Goal: Use online tool/utility: Utilize a website feature to perform a specific function

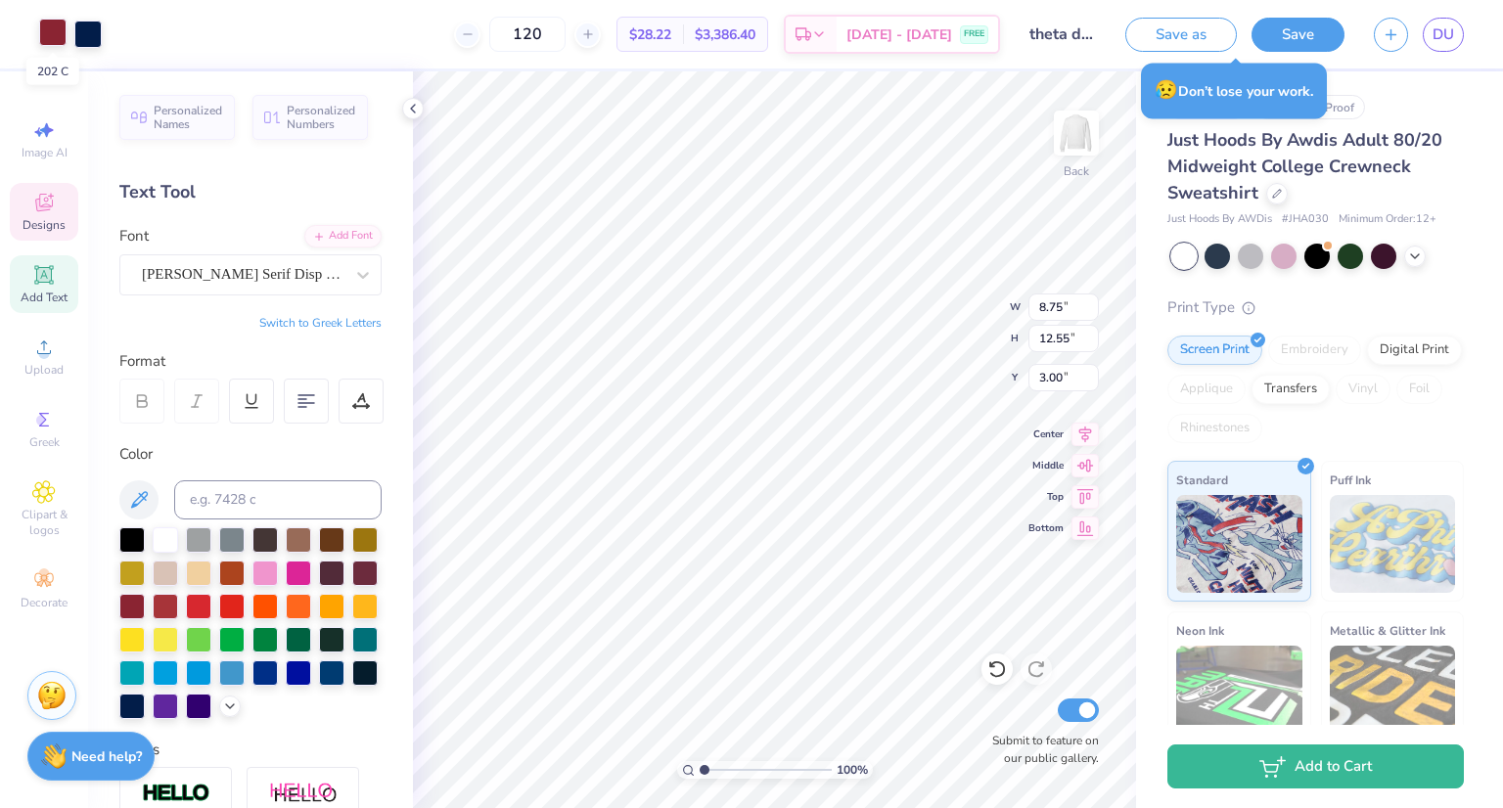
click at [55, 34] on div at bounding box center [52, 32] width 27 height 27
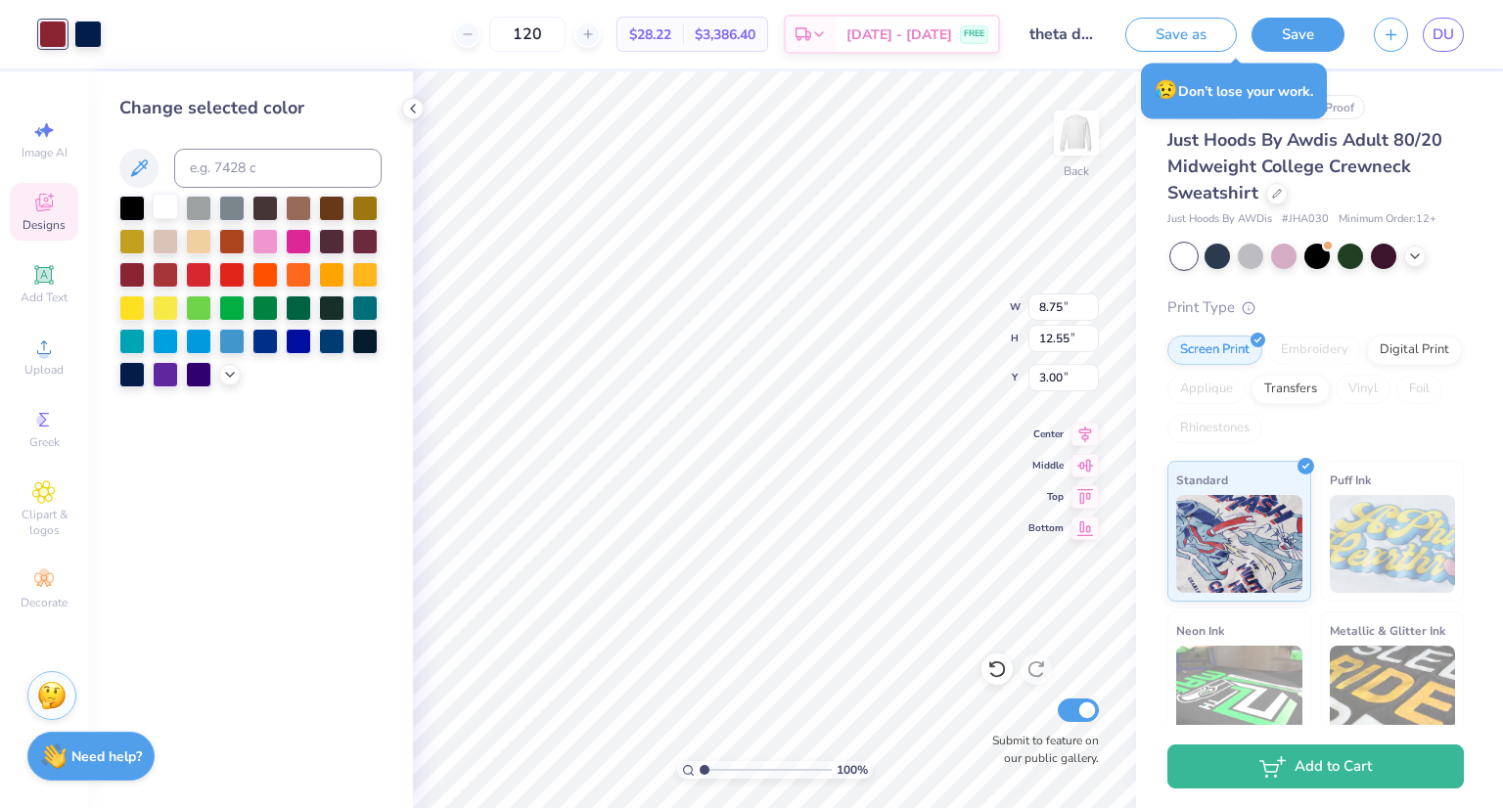
click at [161, 194] on div at bounding box center [165, 206] width 25 height 25
click at [1215, 252] on div at bounding box center [1217, 254] width 25 height 25
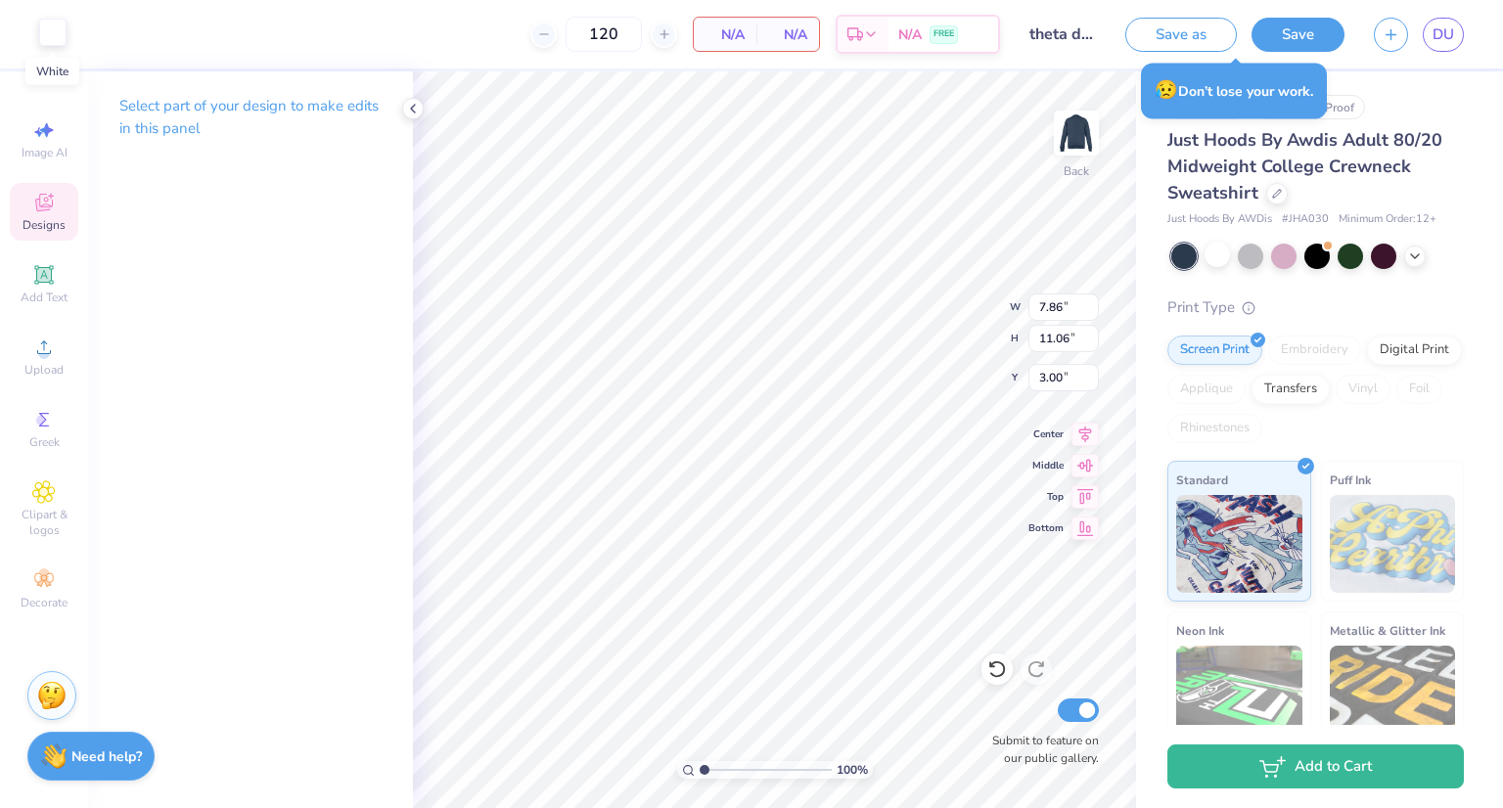
click at [57, 35] on div at bounding box center [52, 32] width 27 height 27
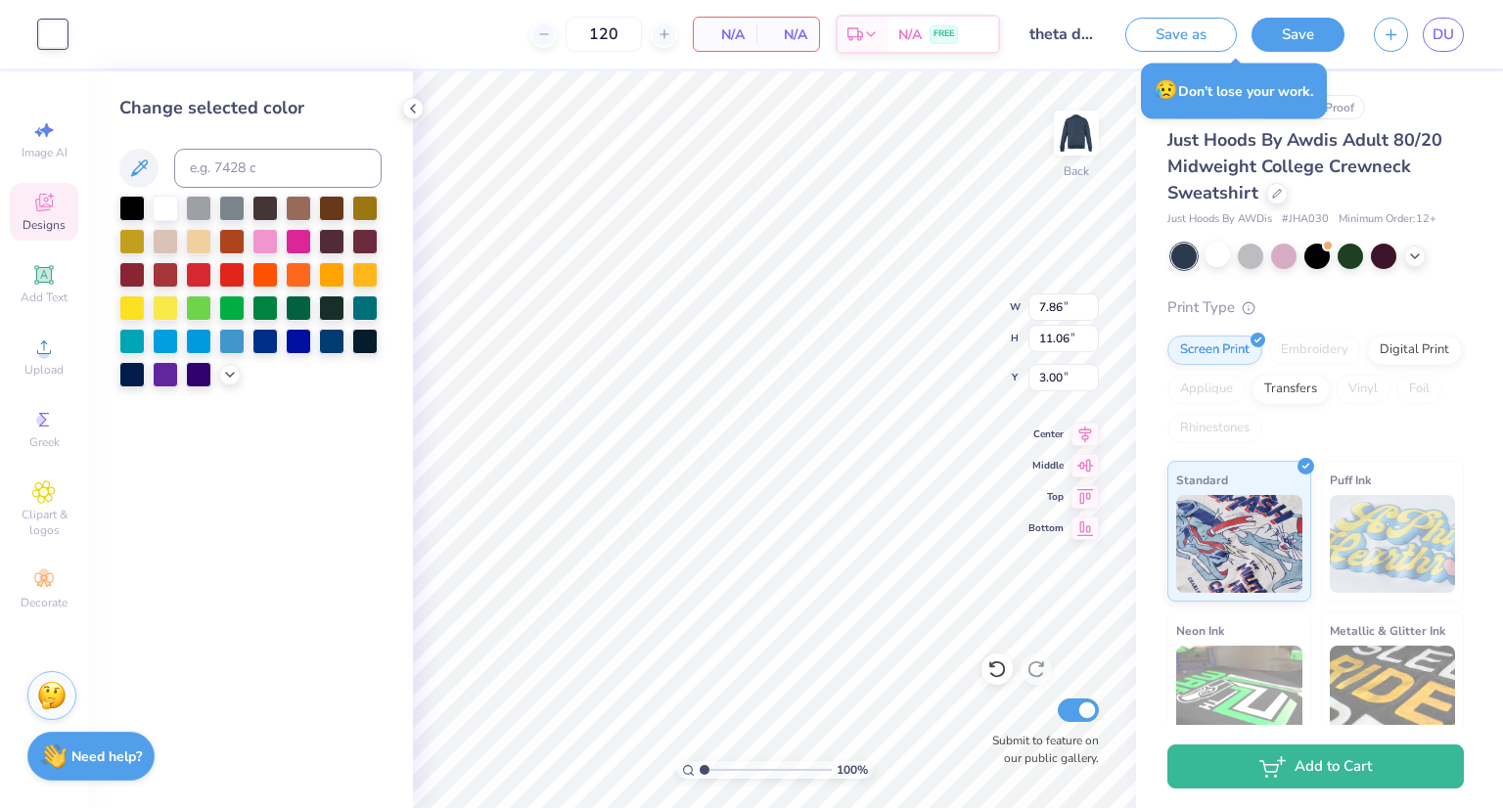
type input "4.27"
type input "12.55"
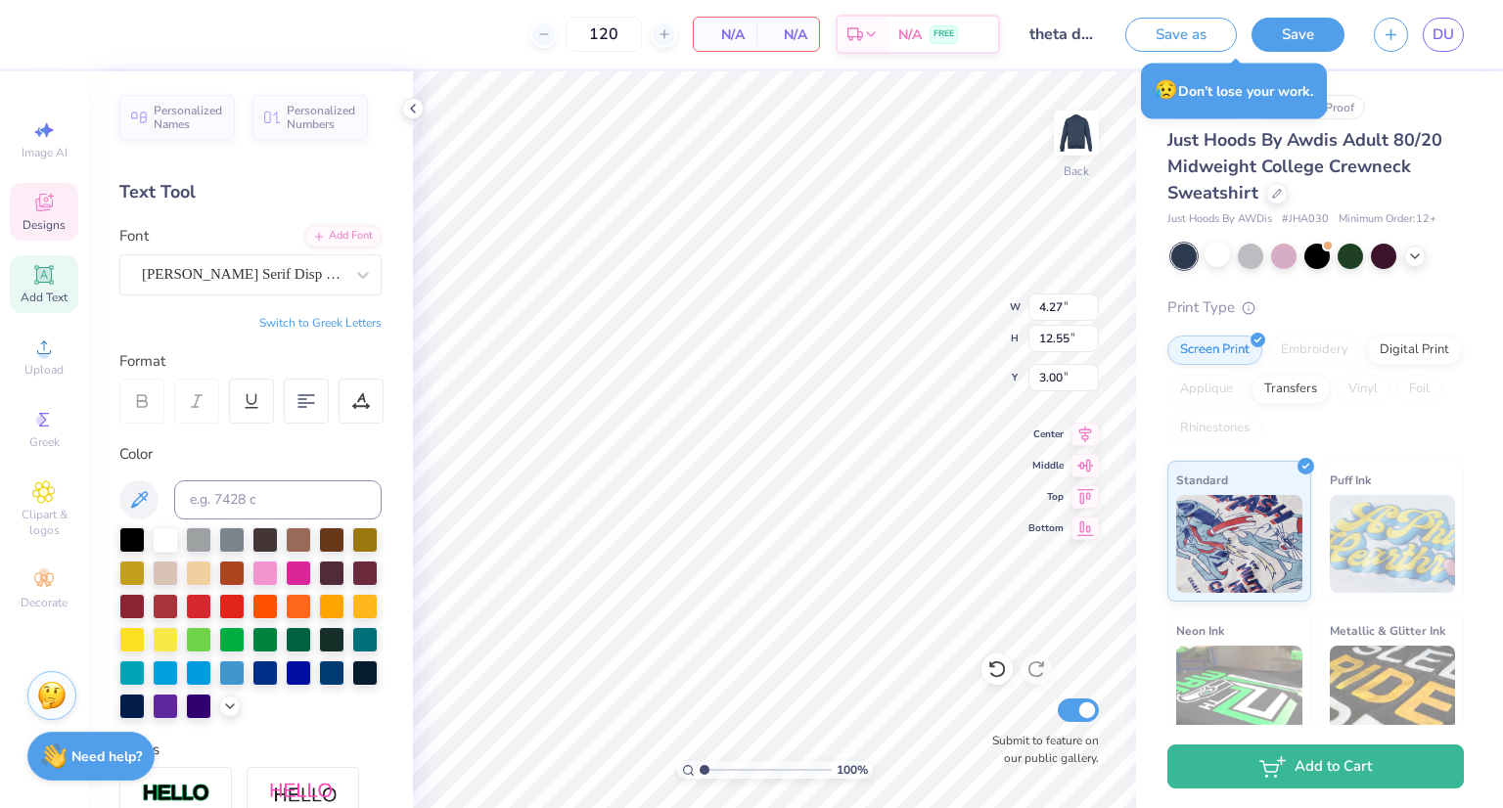
scroll to position [16, 2]
click at [145, 609] on div at bounding box center [131, 604] width 25 height 25
type input "3.87"
type input "1.12"
type input "14.00"
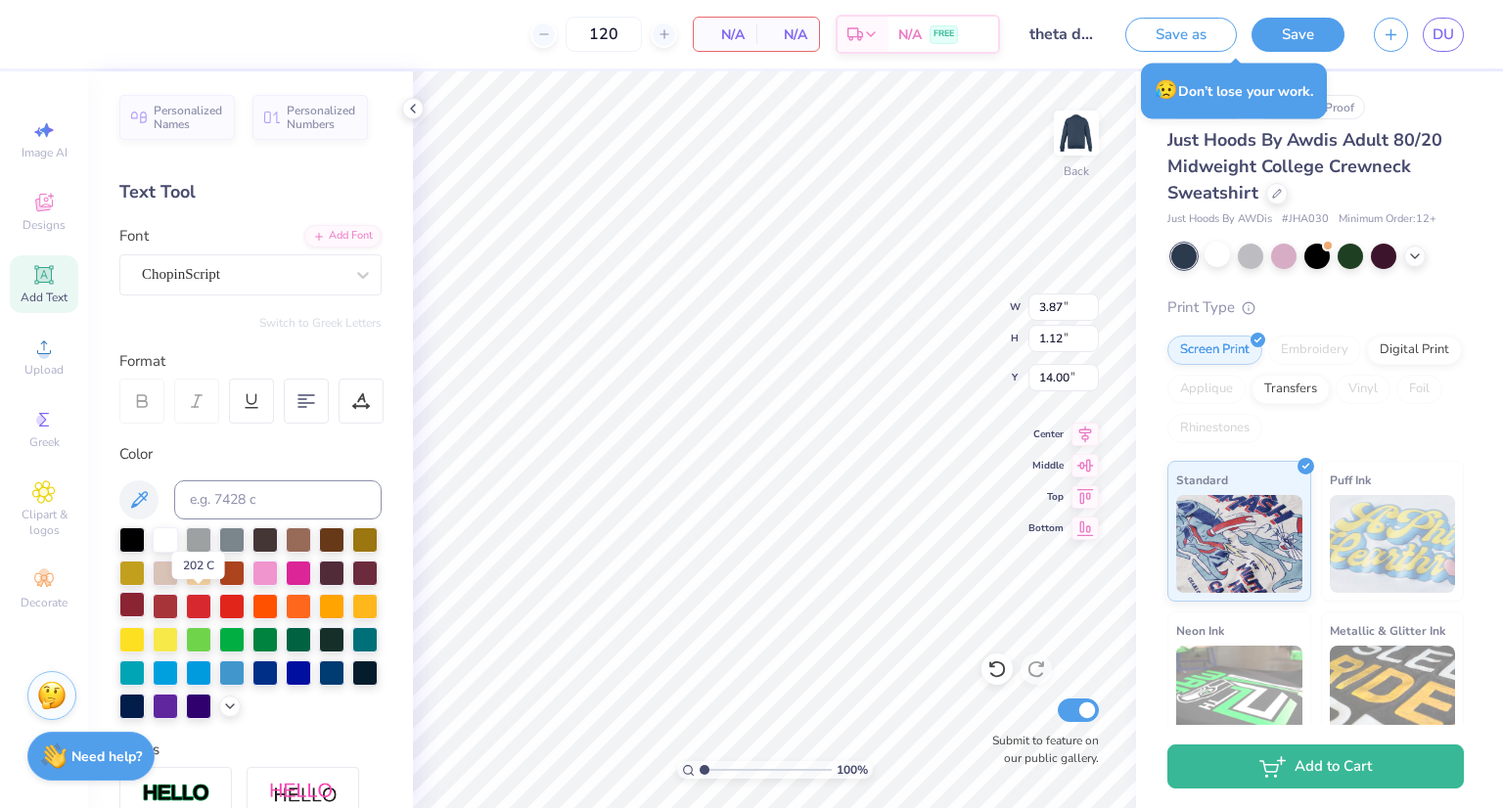
click at [145, 604] on div at bounding box center [131, 604] width 25 height 25
click at [178, 599] on div at bounding box center [165, 604] width 25 height 25
click at [145, 606] on div at bounding box center [131, 604] width 25 height 25
type input "3.25"
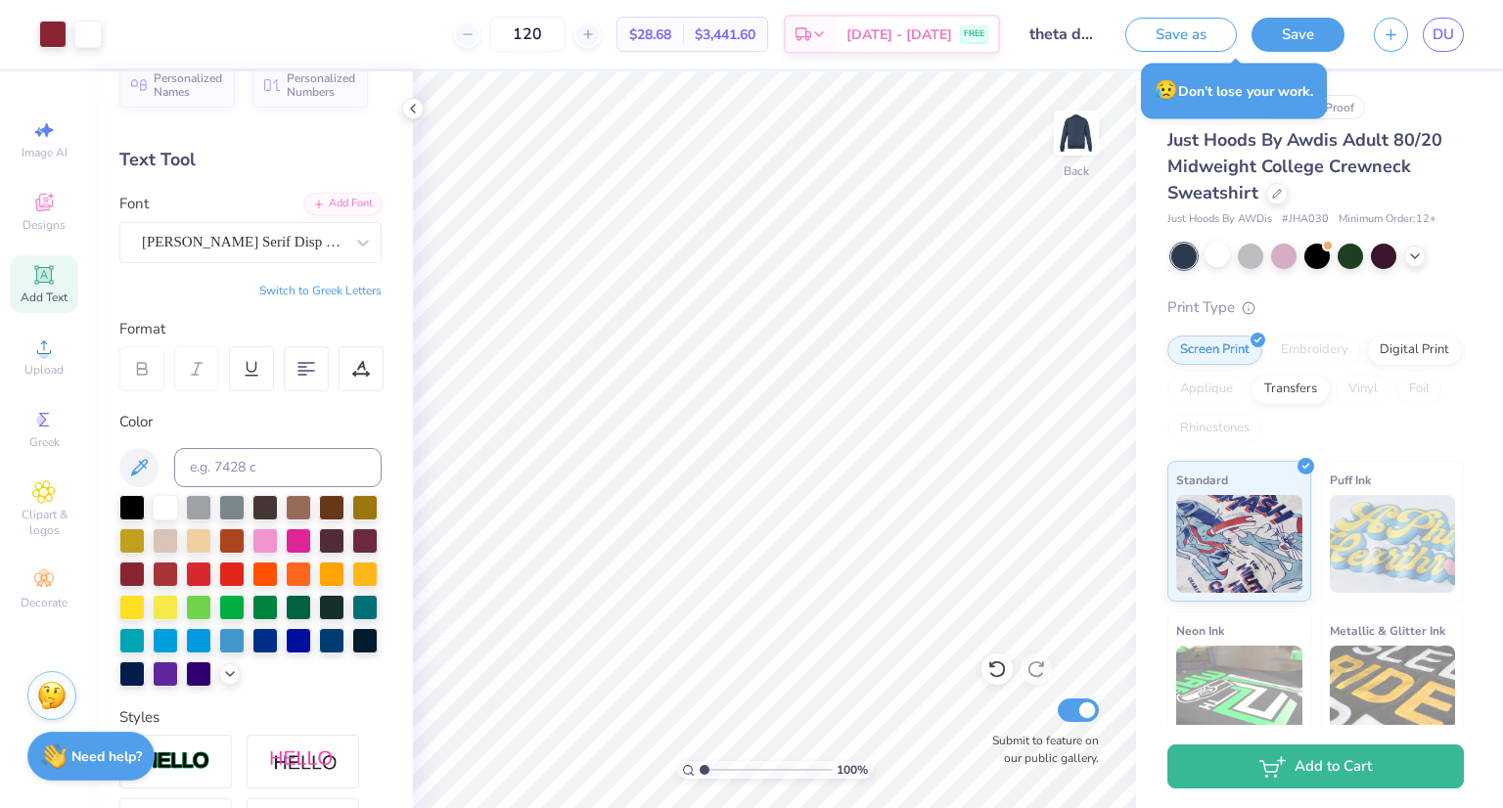
scroll to position [0, 0]
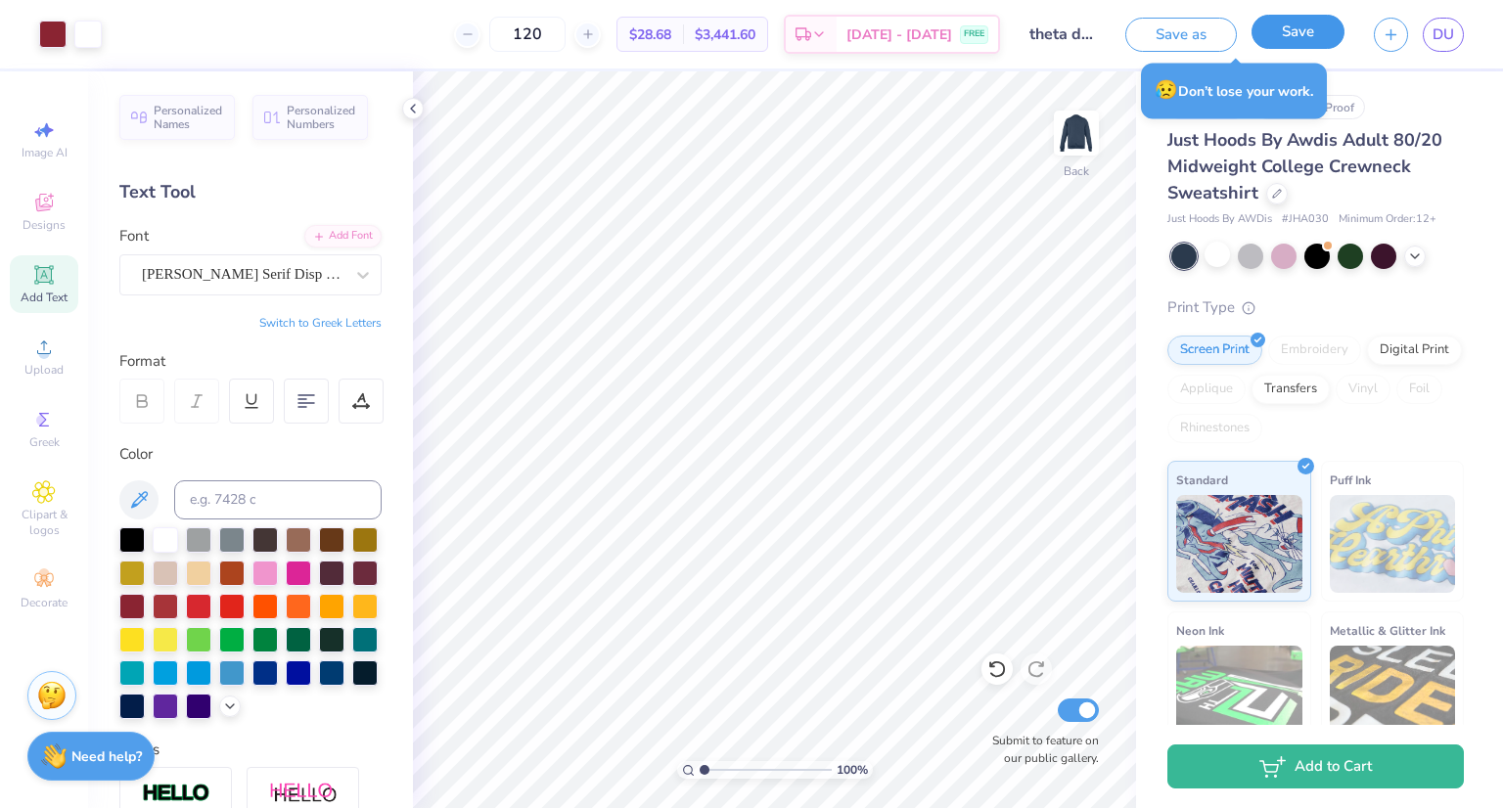
click at [1272, 28] on button "Save" at bounding box center [1298, 32] width 93 height 34
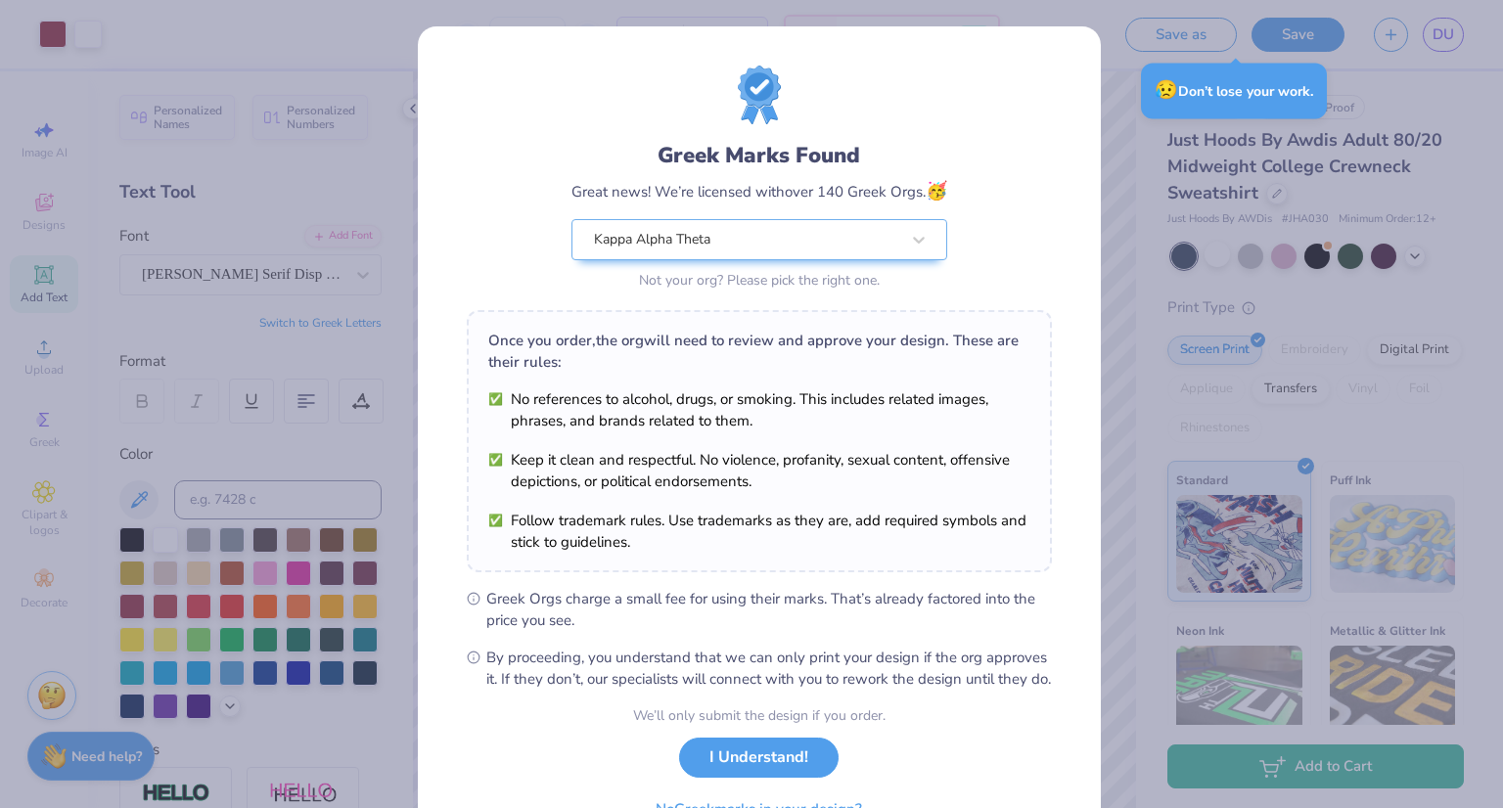
scroll to position [106, 0]
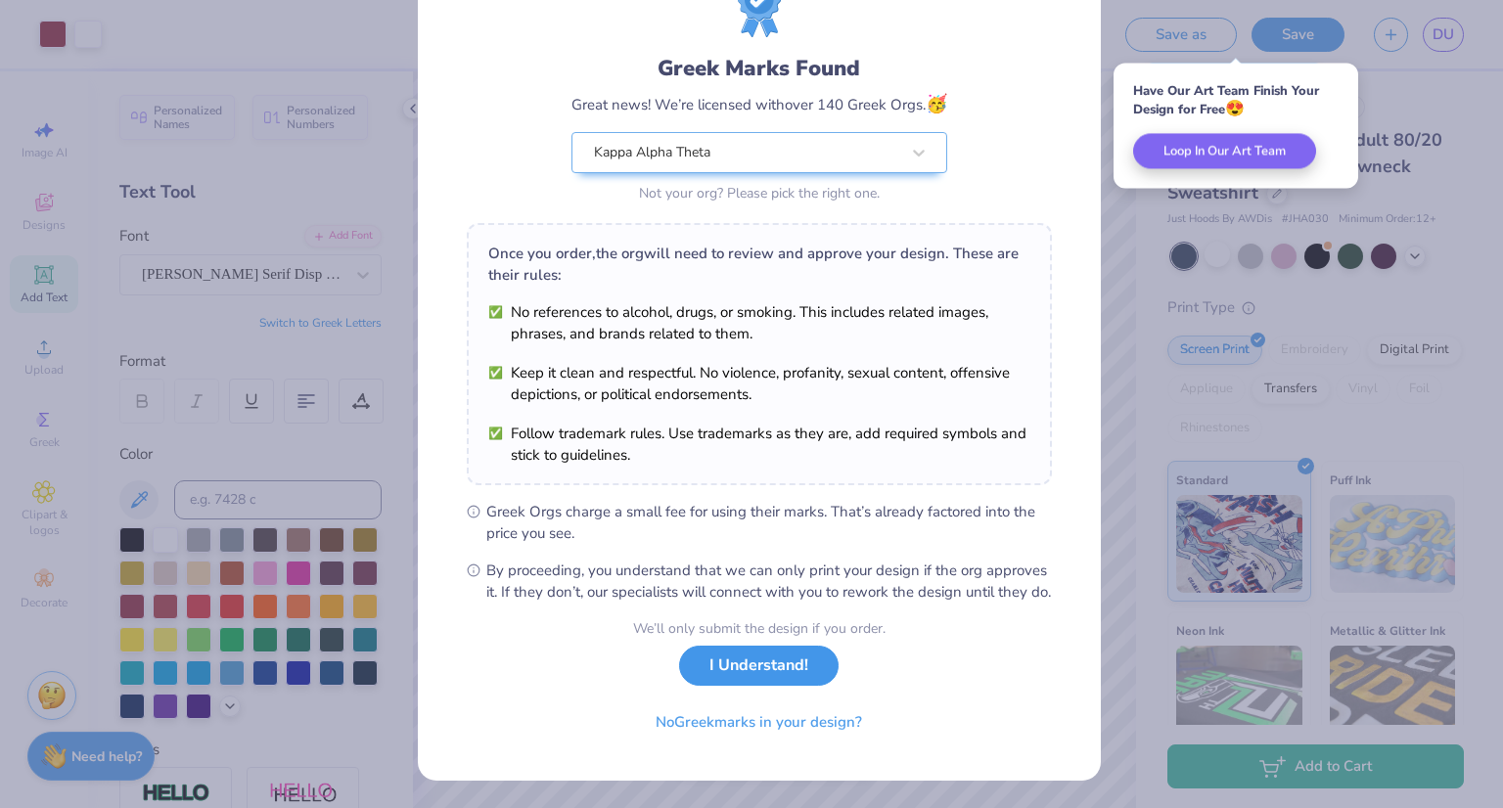
click at [754, 665] on button "I Understand!" at bounding box center [759, 666] width 160 height 40
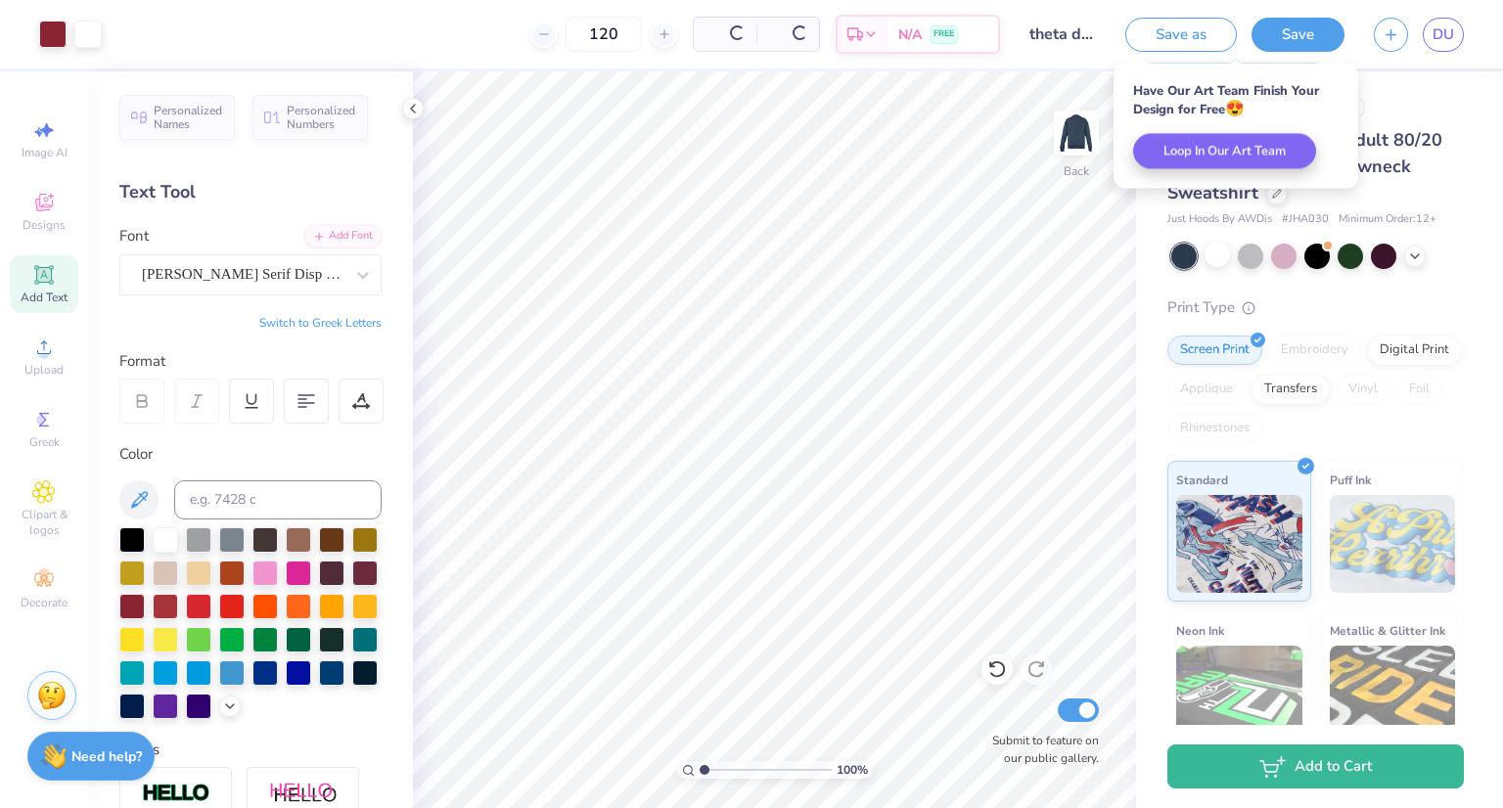
scroll to position [0, 0]
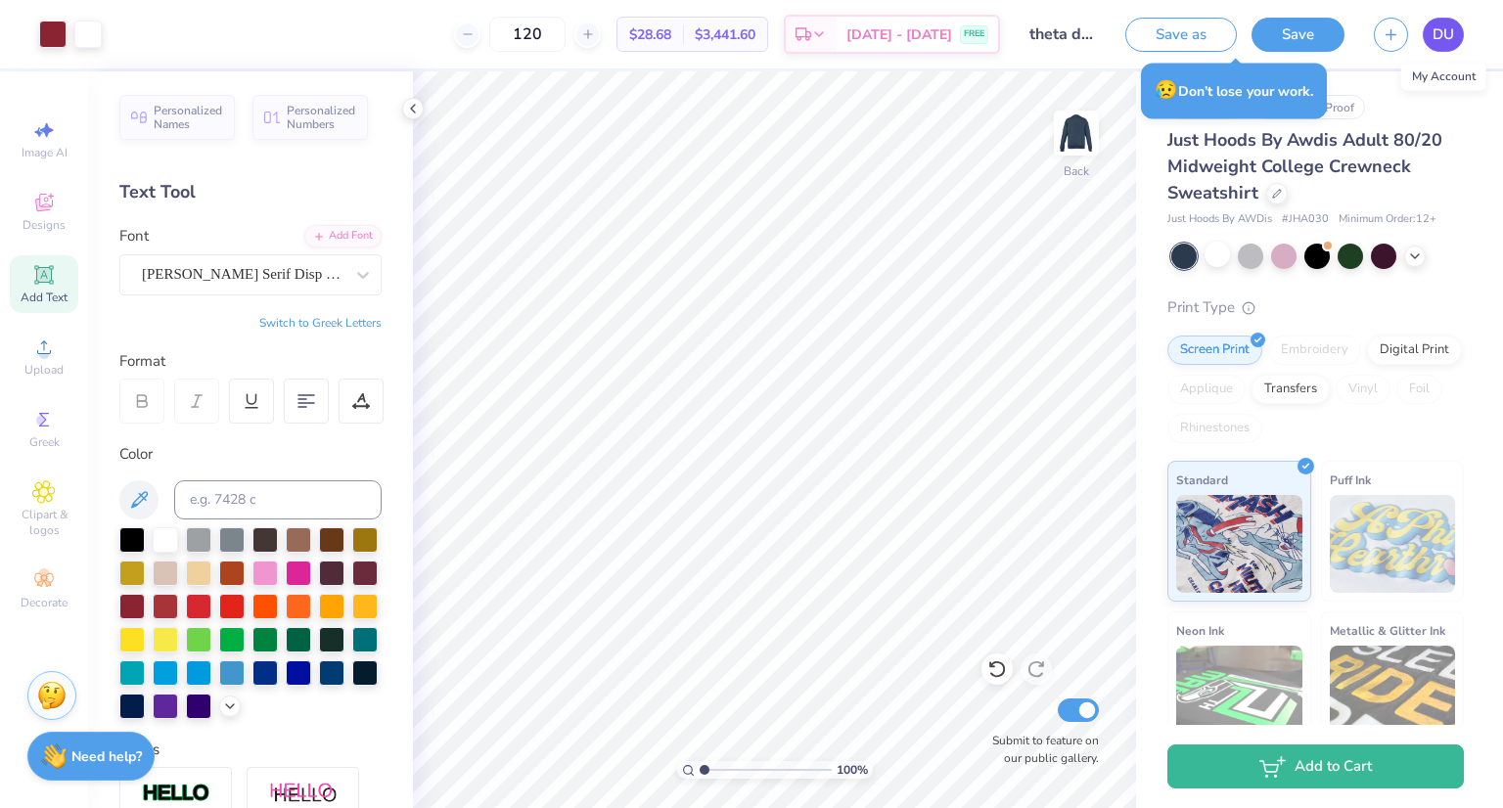
click at [1428, 32] on link "DU" at bounding box center [1443, 35] width 41 height 34
